Goal: Transaction & Acquisition: Download file/media

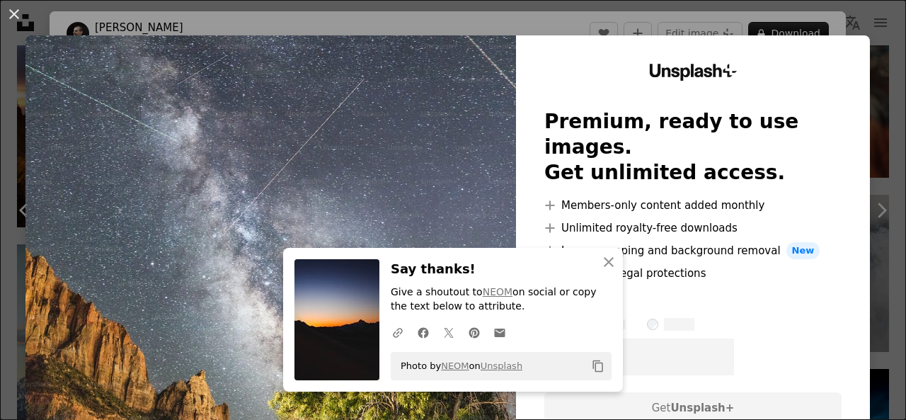
scroll to position [241, 0]
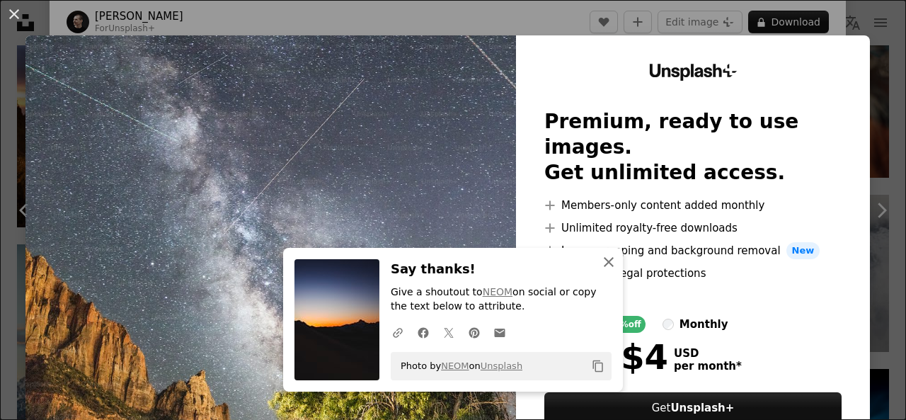
click at [610, 262] on icon "An X shape" at bounding box center [608, 262] width 17 height 17
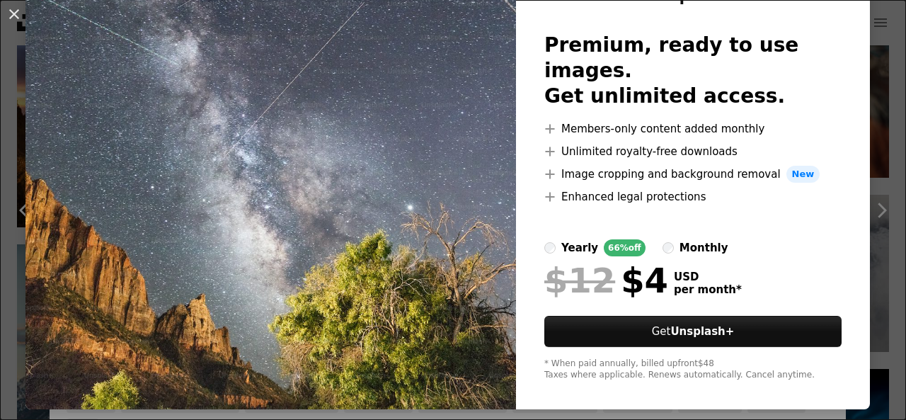
scroll to position [0, 0]
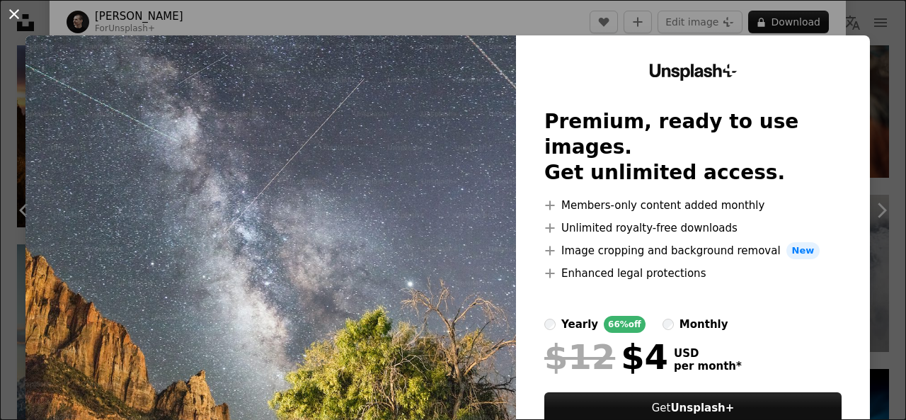
click at [23, 21] on button "An X shape" at bounding box center [14, 14] width 17 height 17
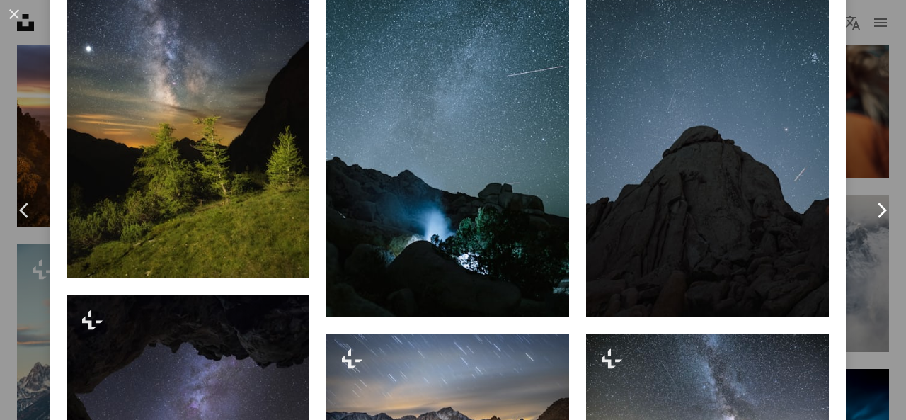
scroll to position [1137, 0]
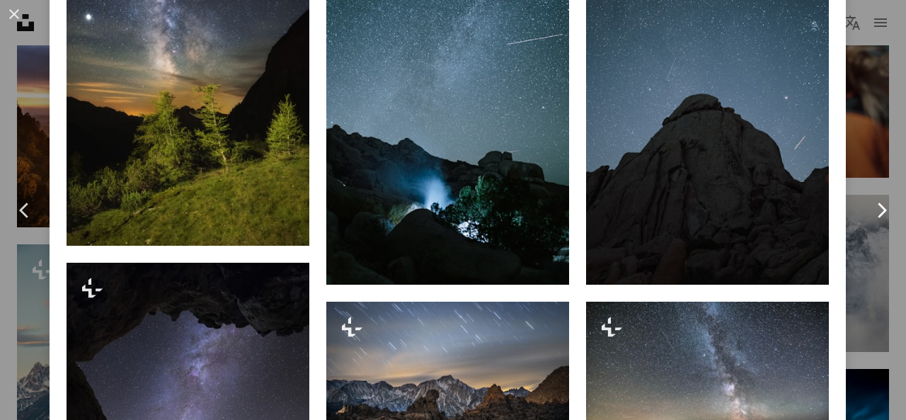
click at [857, 262] on link "Chevron right" at bounding box center [882, 210] width 50 height 136
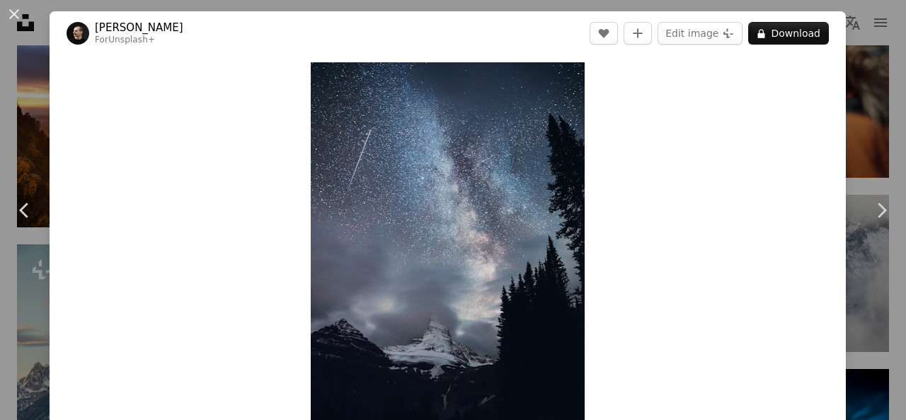
click at [858, 109] on div "An X shape Chevron left Chevron right [PERSON_NAME] For Unsplash+ A heart A plu…" at bounding box center [453, 210] width 906 height 420
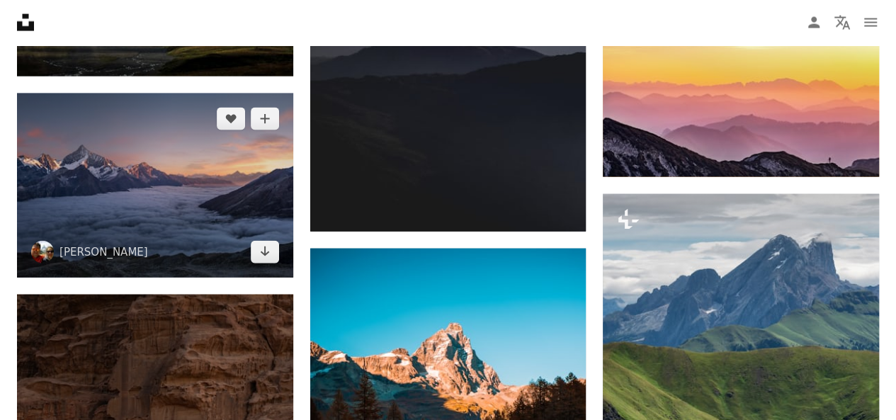
scroll to position [4207, 0]
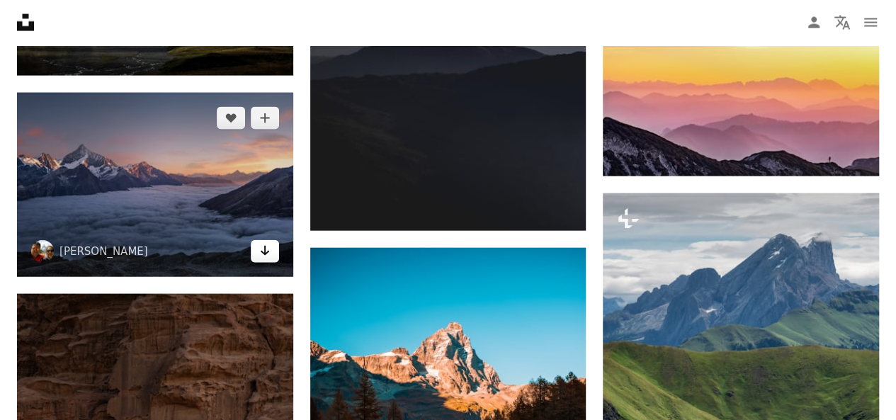
click at [278, 249] on link "Arrow pointing down" at bounding box center [265, 251] width 28 height 23
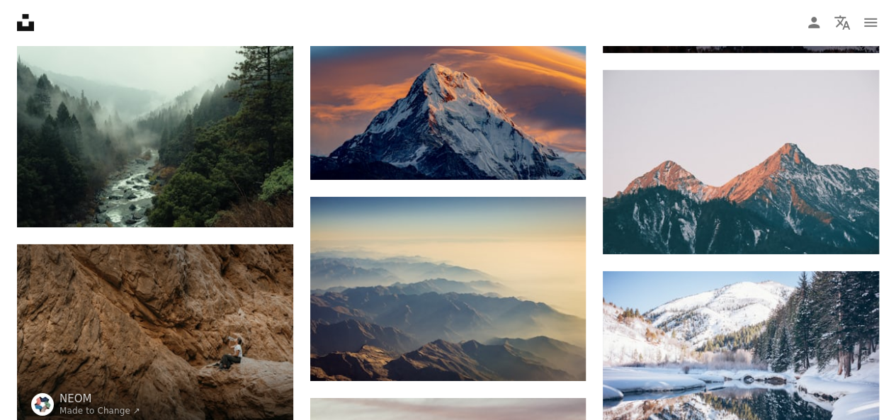
scroll to position [4893, 0]
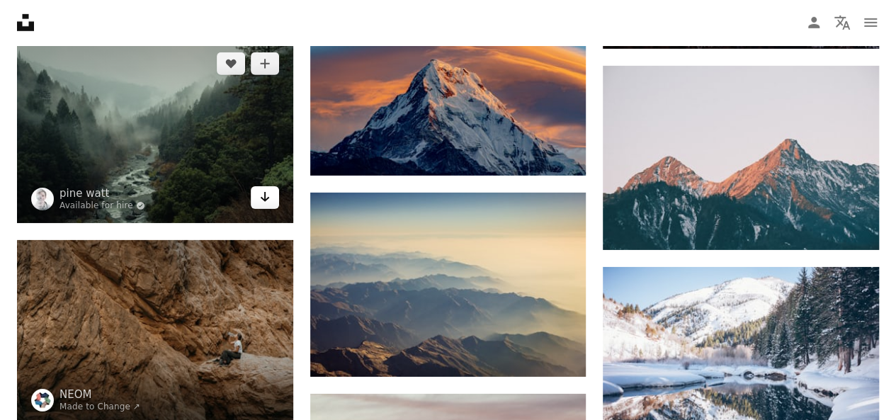
click at [265, 195] on icon "Download" at bounding box center [264, 197] width 9 height 10
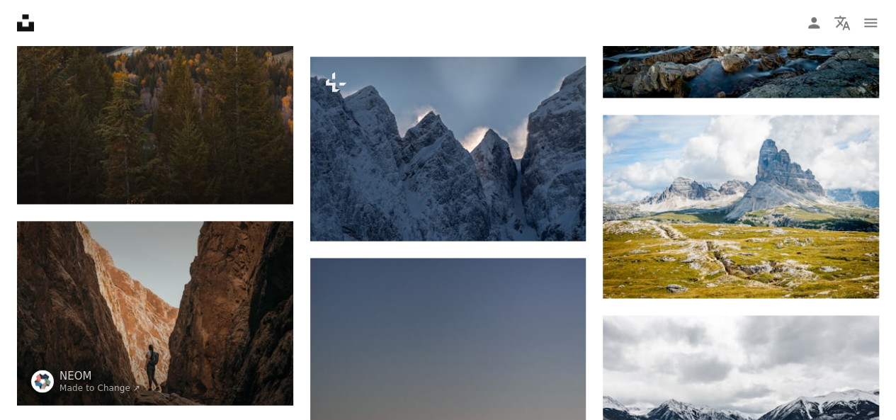
scroll to position [3643, 0]
